Goal: Task Accomplishment & Management: Complete application form

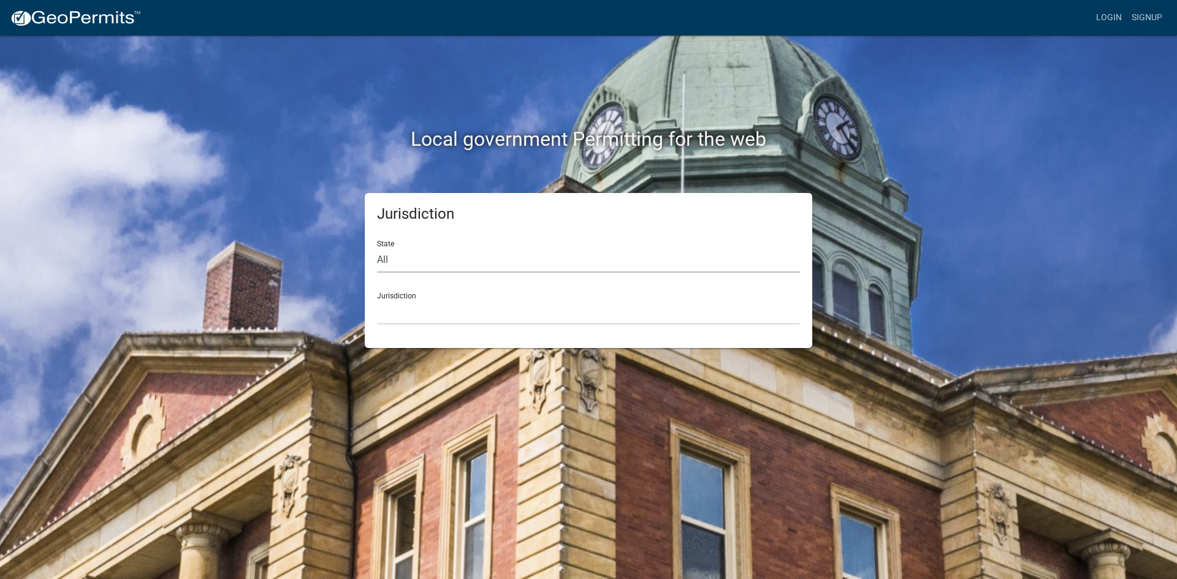
click at [393, 253] on select "All [US_STATE] [US_STATE] [US_STATE] [US_STATE] [US_STATE] [US_STATE] [US_STATE…" at bounding box center [588, 260] width 423 height 25
select select "[US_STATE]"
click at [377, 248] on select "All [US_STATE] [US_STATE] [US_STATE] [US_STATE] [US_STATE] [US_STATE] [US_STATE…" at bounding box center [588, 260] width 423 height 25
click at [400, 319] on select "City of [GEOGRAPHIC_DATA], [US_STATE] City of [GEOGRAPHIC_DATA], [US_STATE] Cit…" at bounding box center [588, 312] width 423 height 25
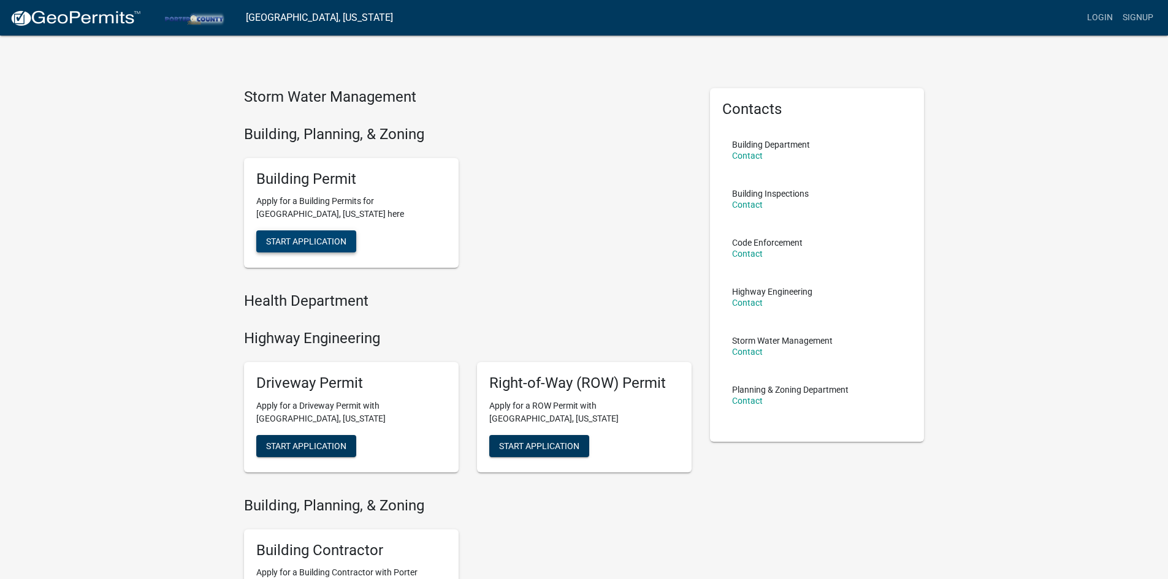
click at [319, 235] on button "Start Application" at bounding box center [306, 242] width 100 height 22
click at [278, 245] on span "Start Application" at bounding box center [306, 242] width 80 height 10
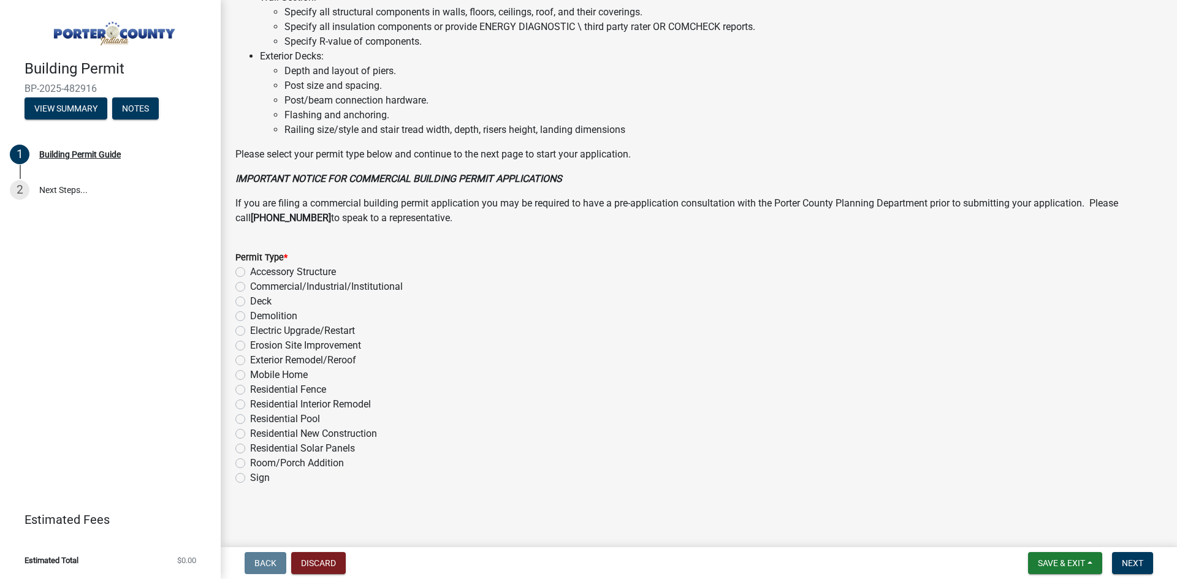
scroll to position [808, 0]
click at [250, 357] on label "Exterior Remodel/Reroof" at bounding box center [303, 358] width 106 height 15
click at [250, 357] on input "Exterior Remodel/Reroof" at bounding box center [254, 355] width 8 height 8
radio input "true"
click at [1135, 559] on span "Next" at bounding box center [1132, 564] width 21 height 10
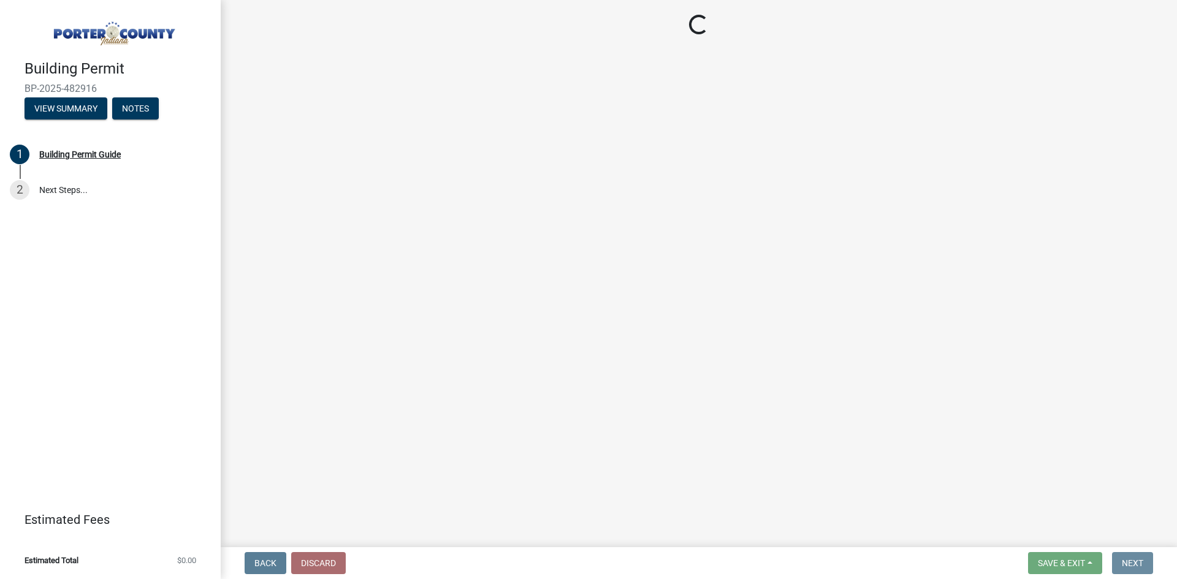
scroll to position [0, 0]
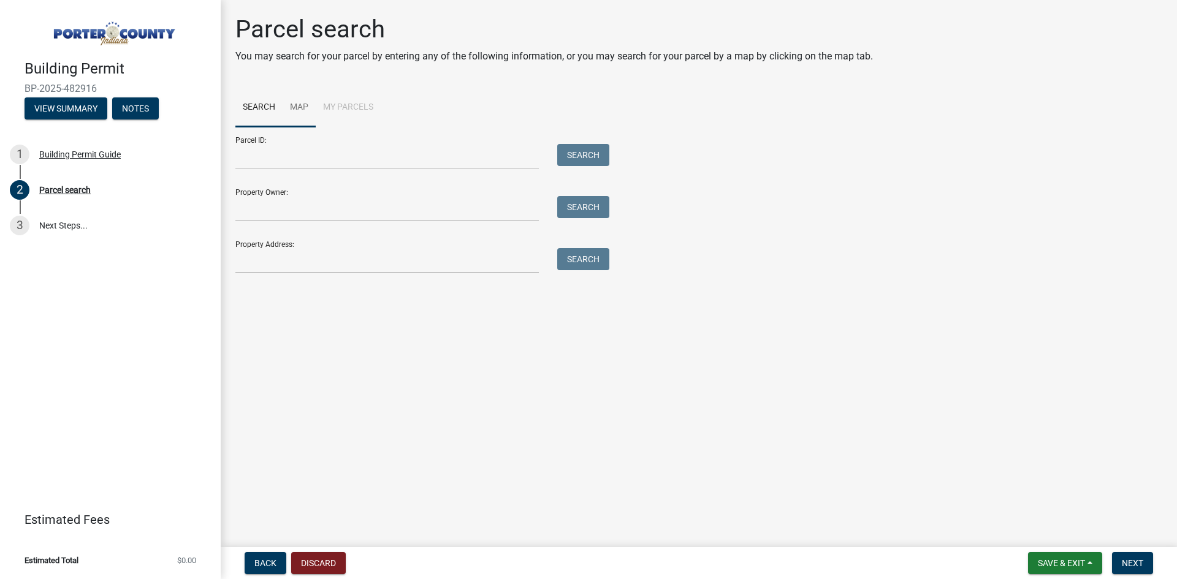
click at [300, 107] on link "Map" at bounding box center [299, 107] width 33 height 39
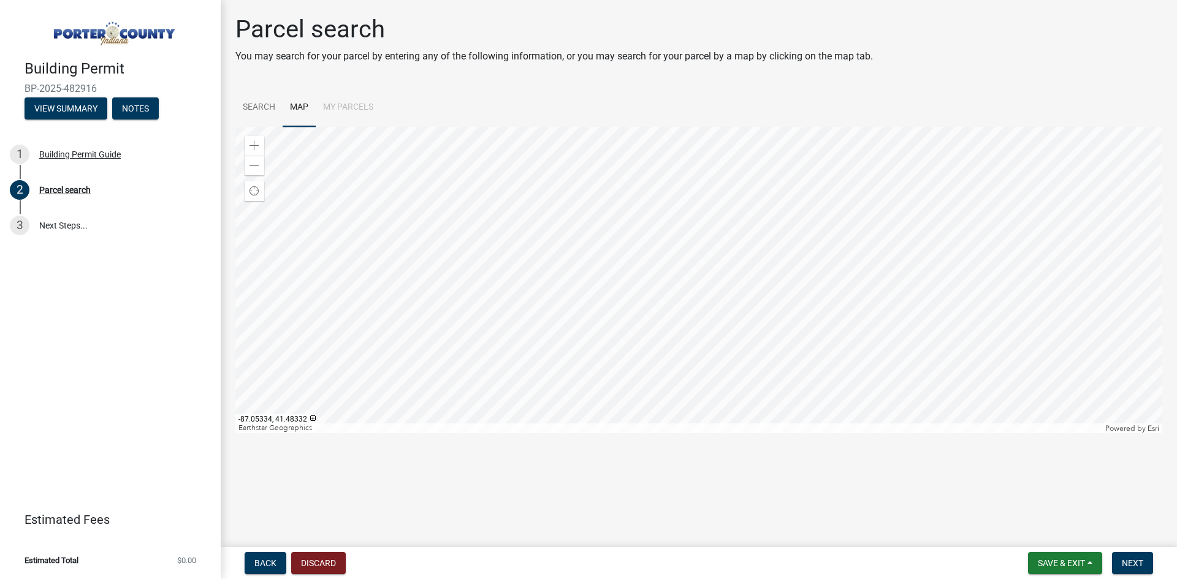
click at [690, 365] on div at bounding box center [698, 280] width 927 height 307
click at [348, 107] on li "My Parcels" at bounding box center [348, 107] width 65 height 39
click at [253, 107] on link "Search" at bounding box center [258, 107] width 47 height 39
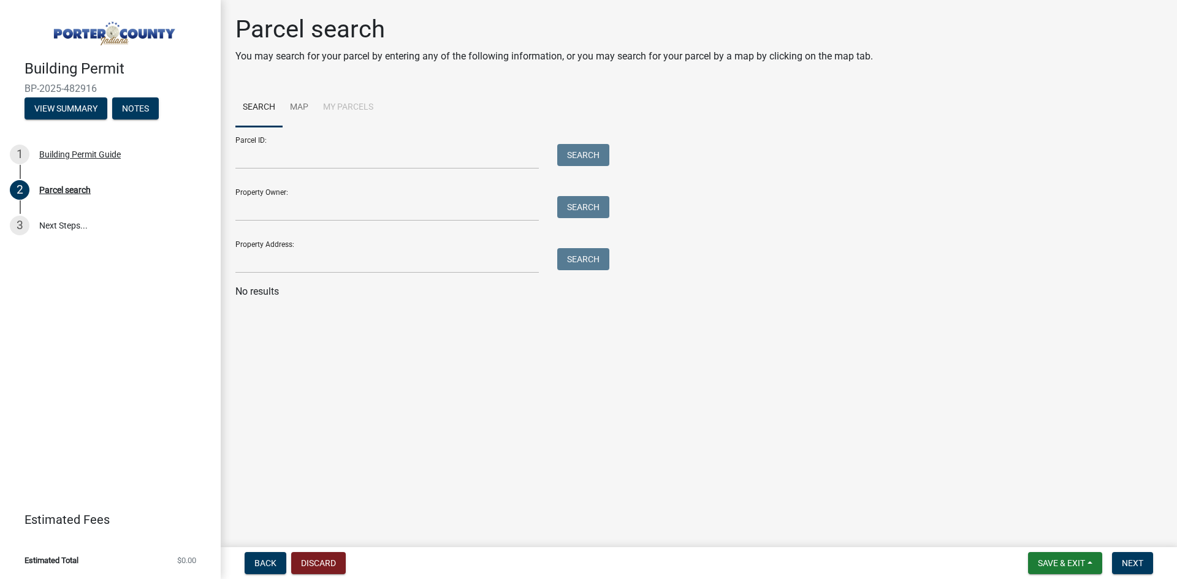
click at [348, 106] on li "My Parcels" at bounding box center [348, 107] width 65 height 39
click at [269, 154] on input "Parcel ID:" at bounding box center [387, 156] width 304 height 25
